Goal: Task Accomplishment & Management: Manage account settings

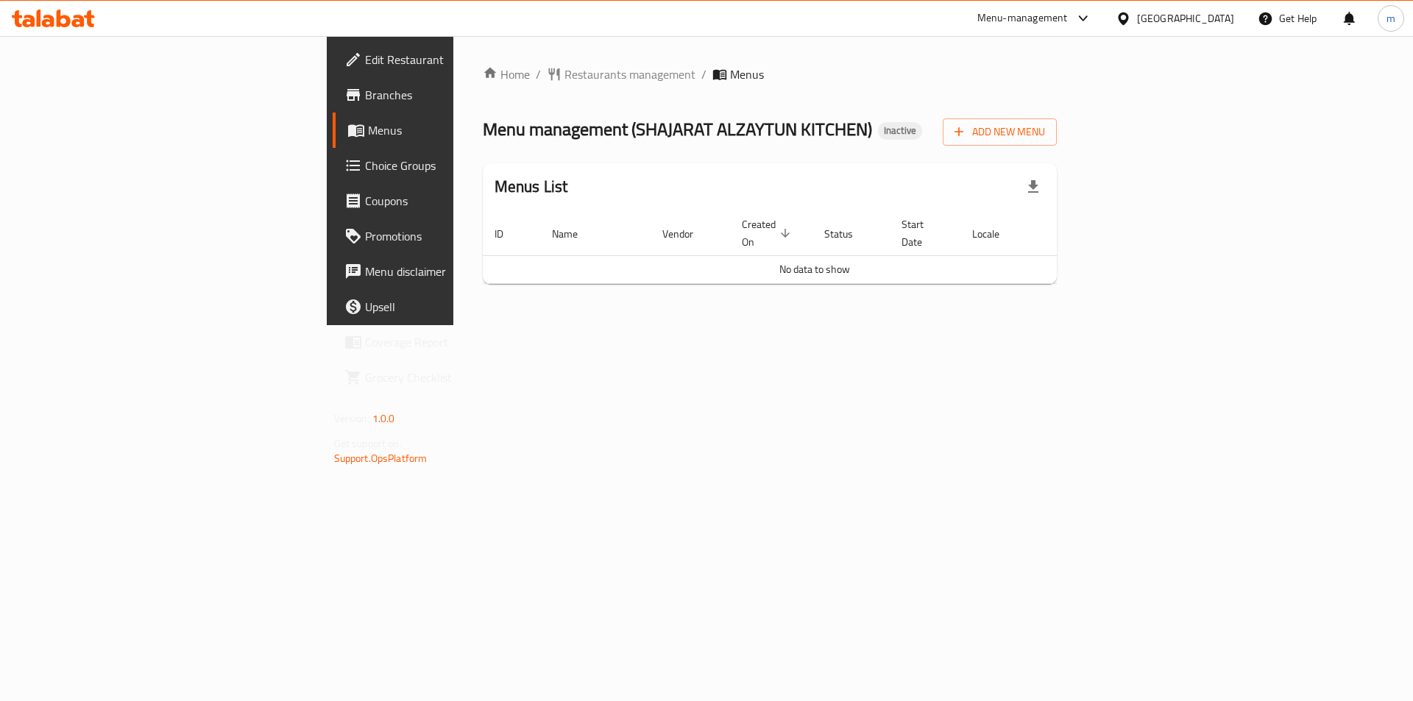
click at [365, 102] on span "Branches" at bounding box center [458, 95] width 186 height 18
click at [1045, 135] on span "Add New Menu" at bounding box center [999, 132] width 91 height 18
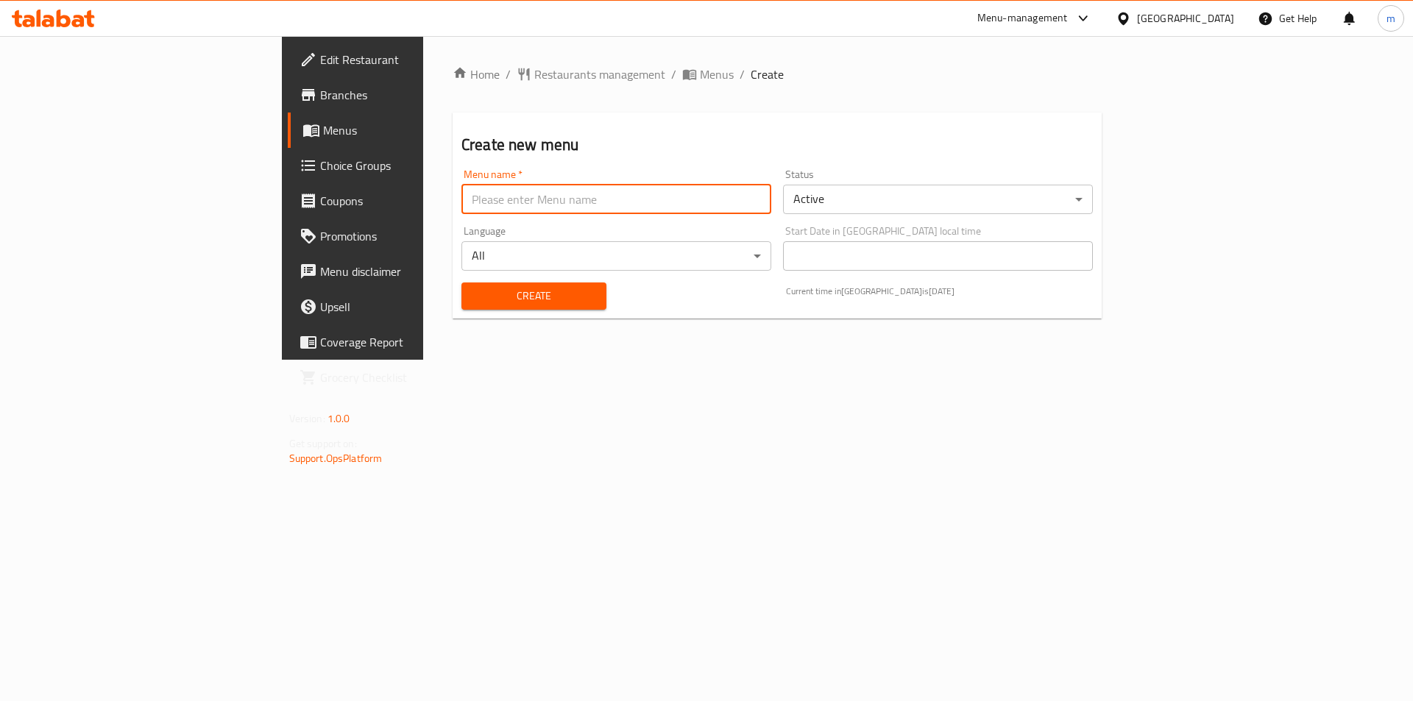
click at [626, 210] on input "text" at bounding box center [616, 199] width 310 height 29
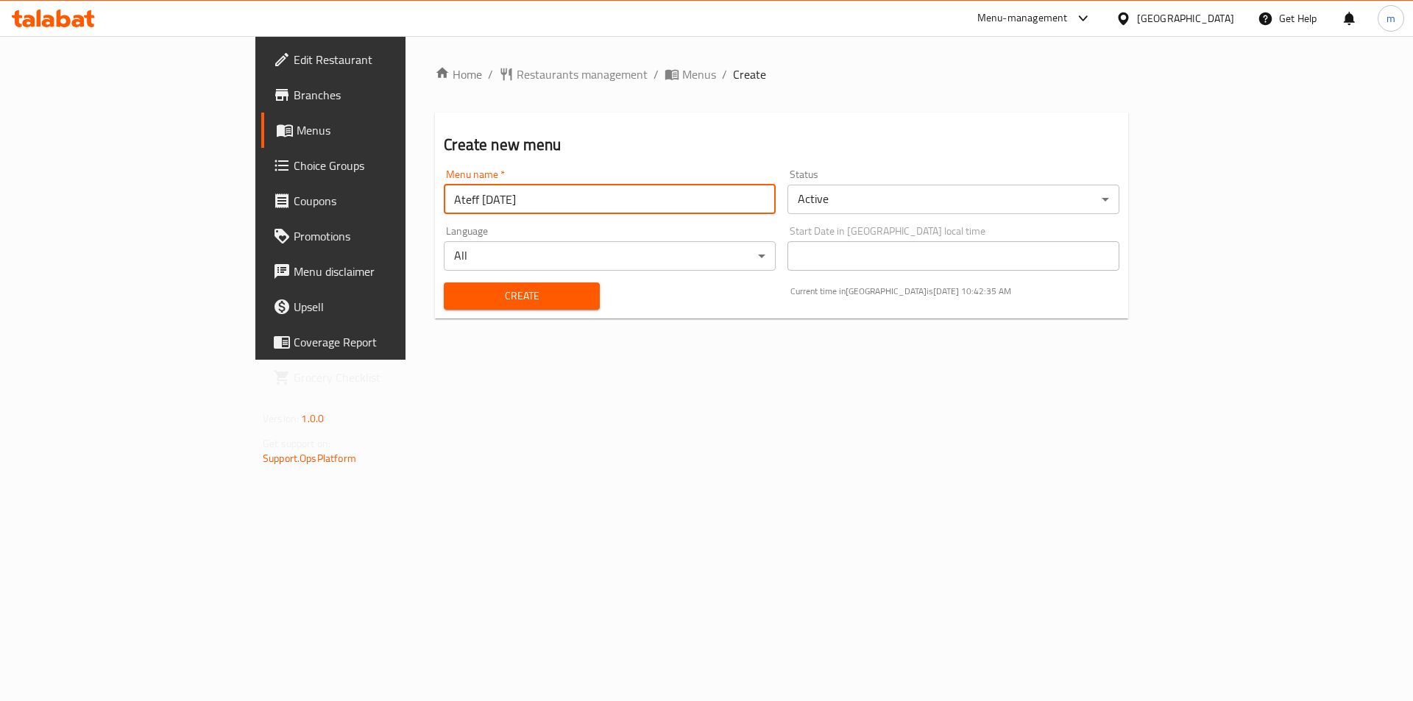
click at [444, 199] on input "Ateff 7/9/2025" at bounding box center [610, 199] width 332 height 29
type input "Ateff 8/9/2025"
click at [443, 337] on div "Home / Restaurants management / Menus / Create Create new menu Menu name   * At…" at bounding box center [781, 198] width 752 height 324
click at [456, 287] on span "Create" at bounding box center [522, 296] width 132 height 18
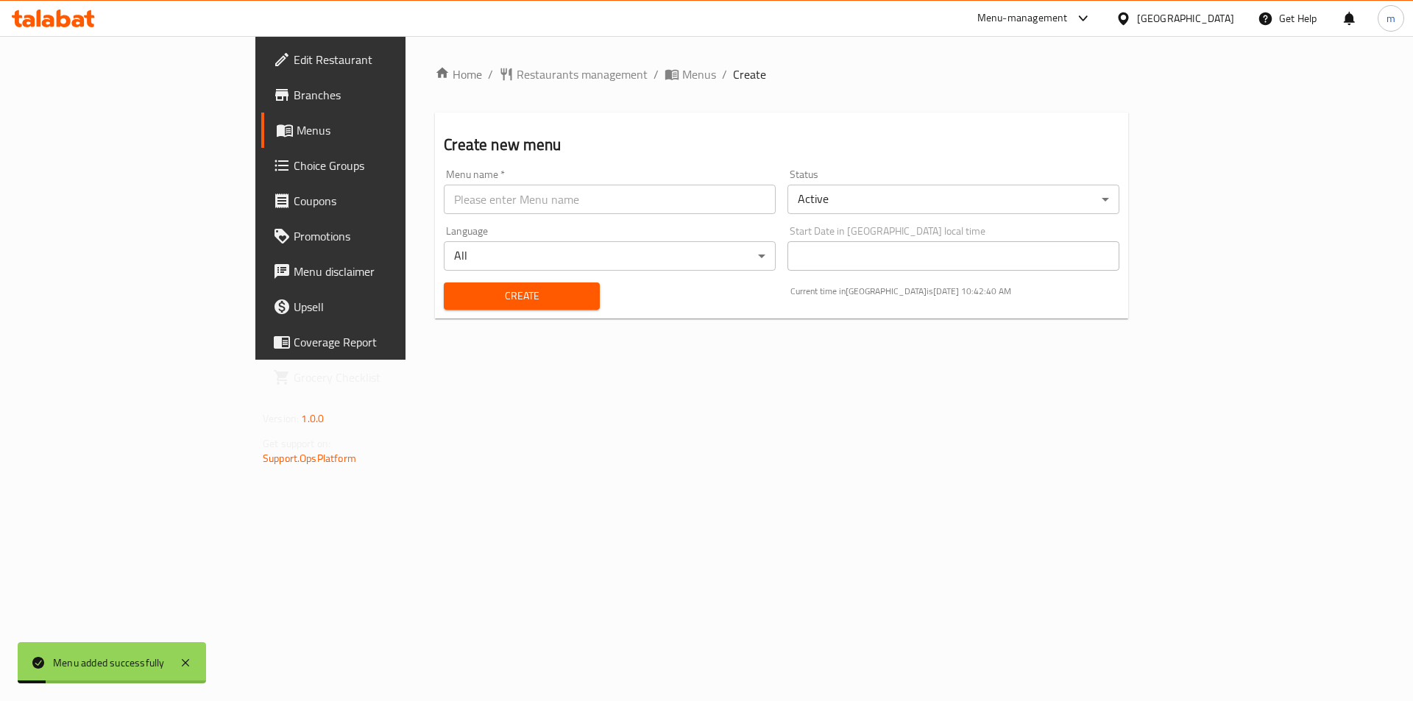
click at [261, 143] on link "Menus" at bounding box center [376, 130] width 230 height 35
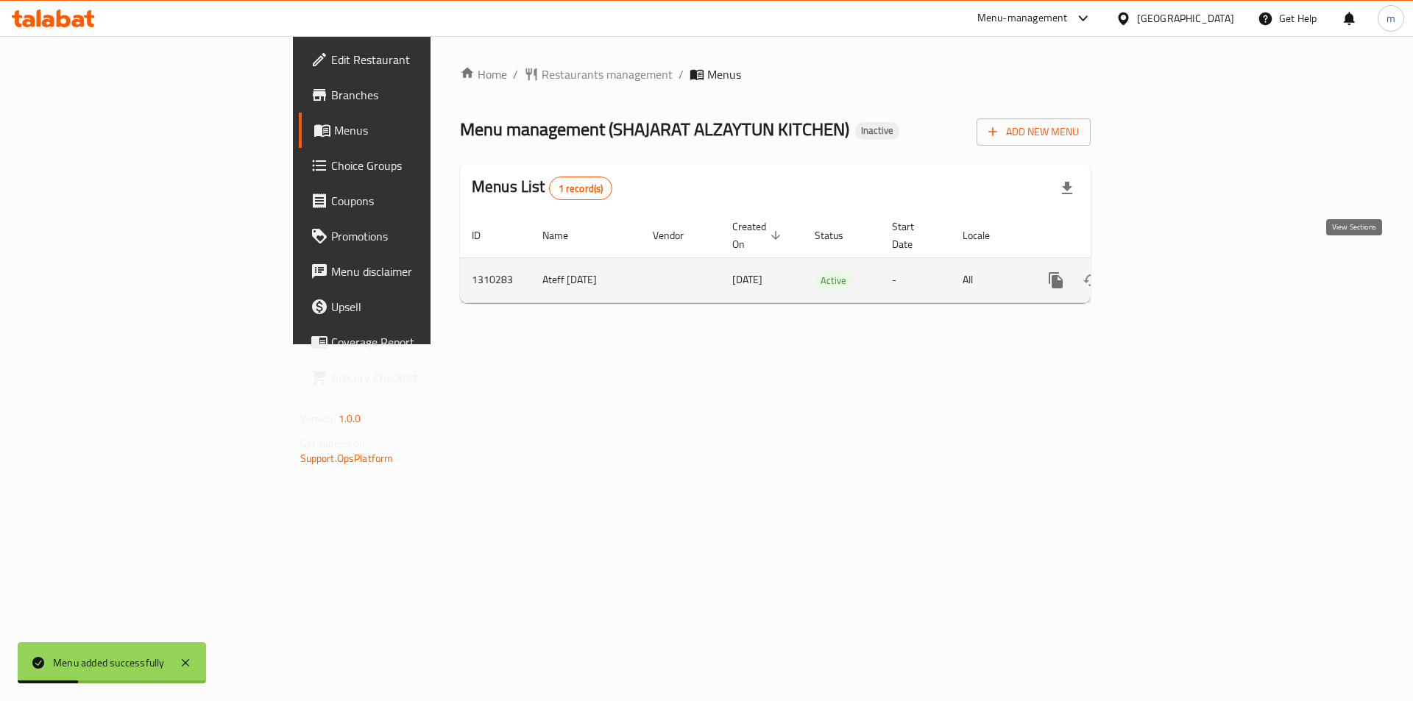
click at [1180, 265] on link "enhanced table" at bounding box center [1161, 280] width 35 height 35
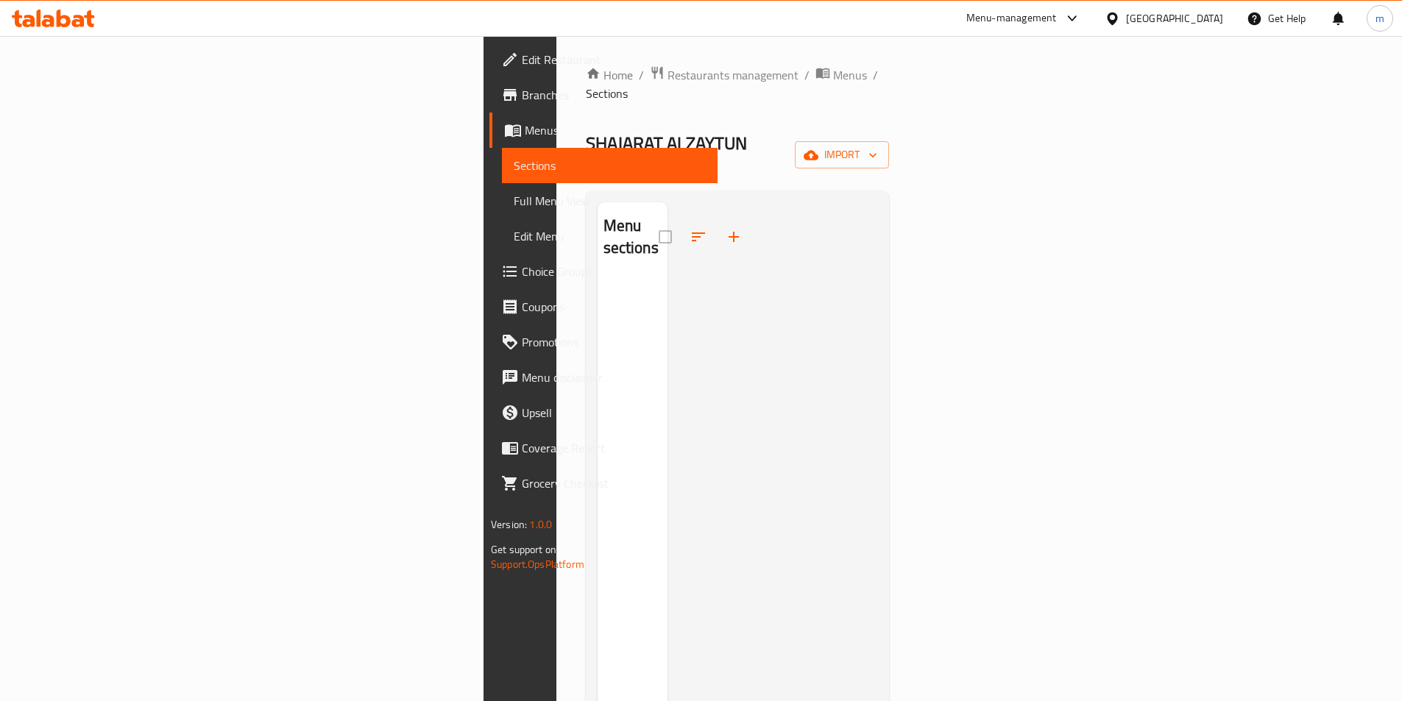
click at [522, 68] on span "Edit Restaurant" at bounding box center [614, 60] width 184 height 18
